Goal: Use online tool/utility: Use online tool/utility

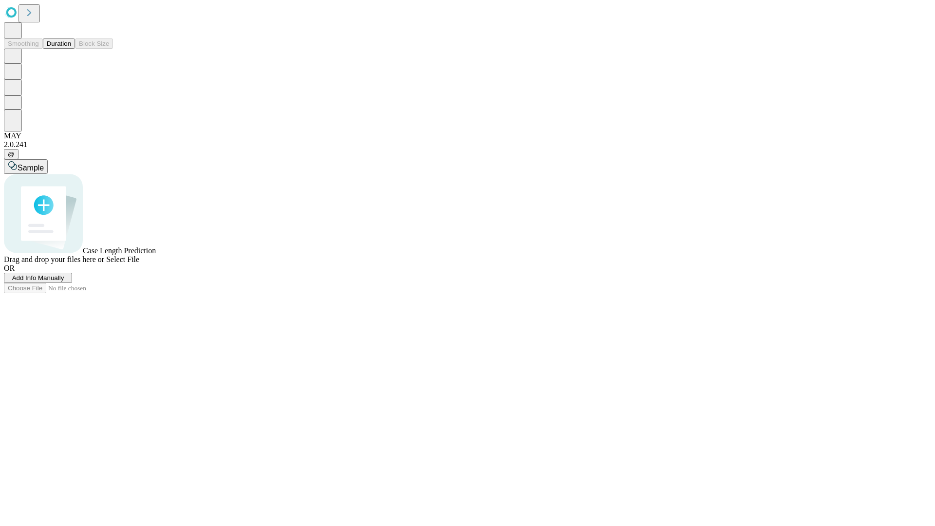
click at [71, 49] on button "Duration" at bounding box center [59, 43] width 32 height 10
click at [44, 164] on span "Sample" at bounding box center [31, 168] width 26 height 8
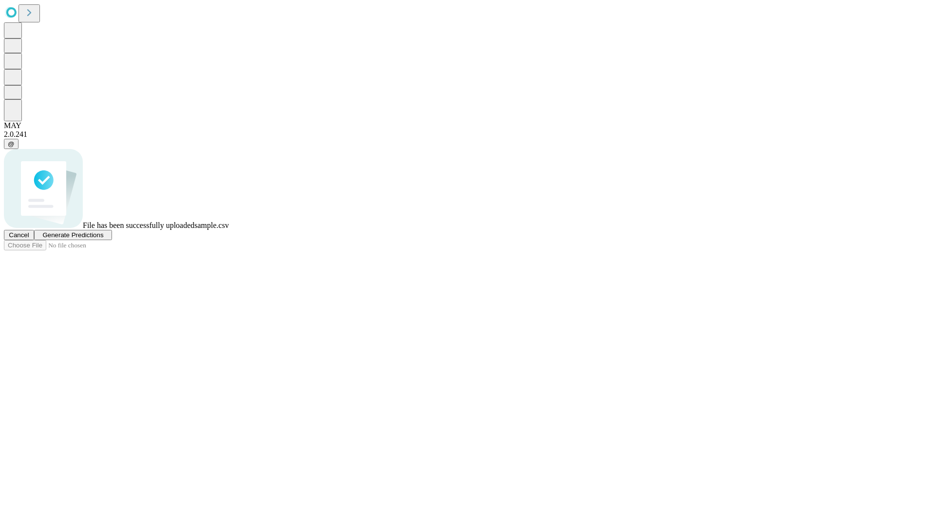
click at [103, 239] on span "Generate Predictions" at bounding box center [72, 234] width 61 height 7
